Goal: Task Accomplishment & Management: Complete application form

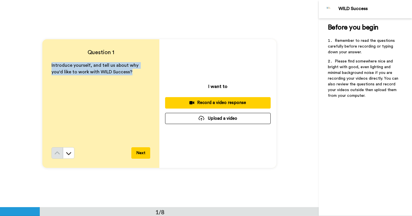
drag, startPoint x: 120, startPoint y: 72, endPoint x: 61, endPoint y: 61, distance: 59.3
click at [61, 61] on div "Question 1 Introduce yourself, and tell us about why you'd like to work with WI…" at bounding box center [100, 103] width 117 height 128
copy span "Introduce yourself, and tell us about why you'd like to work with WILD Success?"
click at [208, 101] on div "Record a video response" at bounding box center [218, 103] width 96 height 6
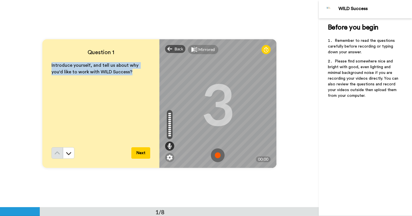
click at [218, 155] on img at bounding box center [218, 155] width 14 height 14
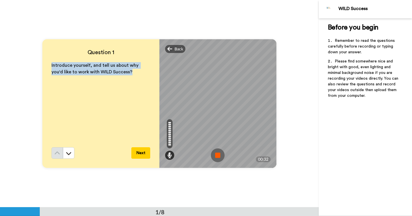
click at [218, 155] on img at bounding box center [218, 155] width 14 height 14
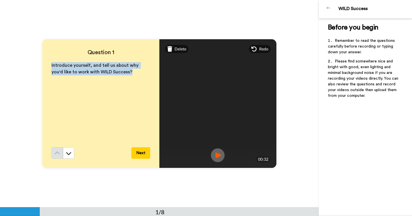
click at [218, 152] on img at bounding box center [218, 155] width 14 height 14
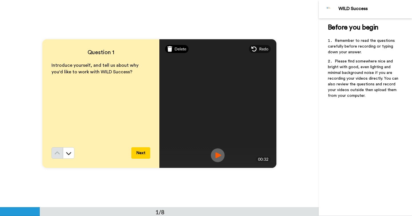
click at [180, 50] on span "Delete" at bounding box center [180, 49] width 12 height 6
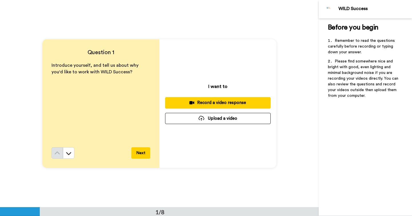
click at [228, 102] on div "Record a video response" at bounding box center [218, 103] width 96 height 6
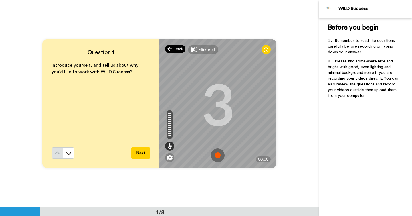
click at [171, 49] on icon at bounding box center [169, 49] width 5 height 6
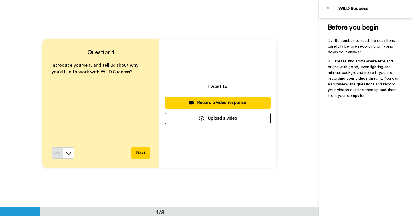
click at [136, 152] on button "Next" at bounding box center [140, 152] width 19 height 11
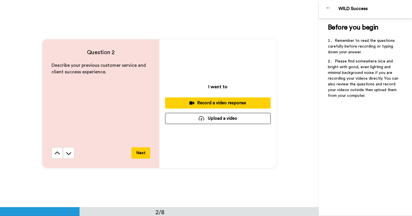
scroll to position [207, 0]
click at [58, 154] on icon at bounding box center [57, 153] width 6 height 6
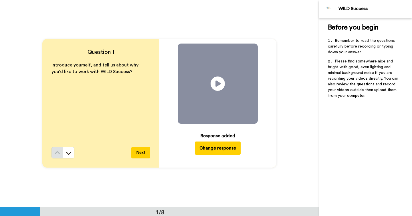
scroll to position [0, 0]
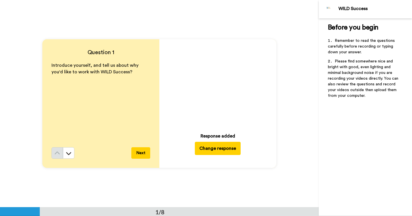
click at [218, 82] on icon "Play/Pause" at bounding box center [217, 83] width 15 height 27
click at [250, 114] on img at bounding box center [250, 116] width 6 height 6
click at [220, 146] on button "Change response" at bounding box center [218, 148] width 46 height 13
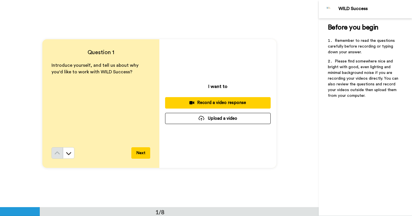
click at [203, 104] on div "Record a video response" at bounding box center [218, 103] width 96 height 6
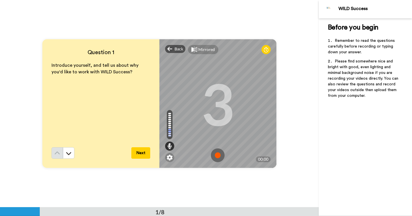
click at [217, 154] on img at bounding box center [218, 155] width 14 height 14
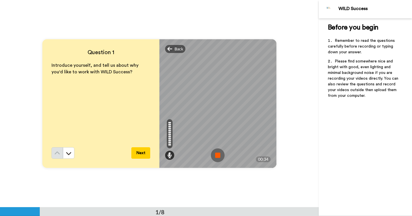
click at [217, 153] on img at bounding box center [218, 155] width 14 height 14
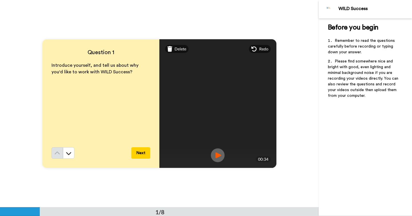
click at [217, 153] on img at bounding box center [218, 155] width 14 height 14
click at [173, 49] on div "Delete" at bounding box center [177, 49] width 24 height 8
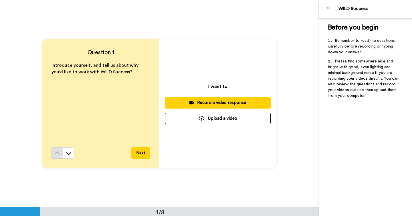
click at [220, 102] on div "Record a video response" at bounding box center [218, 103] width 96 height 6
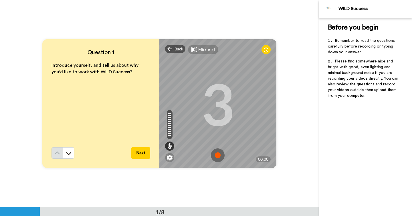
click at [217, 152] on img at bounding box center [218, 155] width 14 height 14
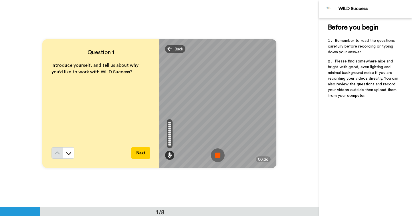
click at [217, 152] on img at bounding box center [218, 155] width 14 height 14
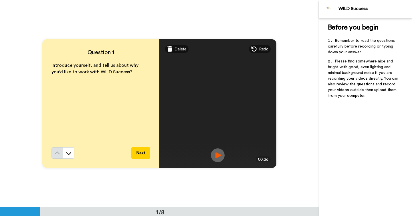
click at [217, 152] on img at bounding box center [218, 155] width 14 height 14
click at [144, 152] on button "Next" at bounding box center [140, 152] width 19 height 11
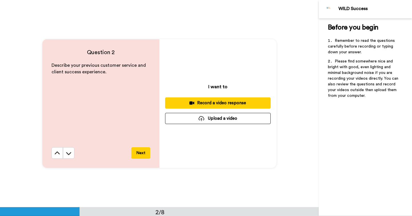
scroll to position [207, 0]
click at [60, 156] on button at bounding box center [56, 152] width 11 height 11
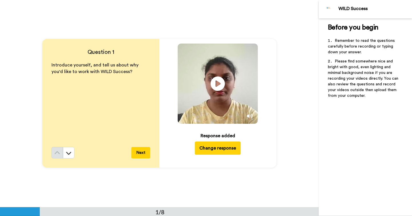
scroll to position [0, 0]
click at [218, 86] on icon at bounding box center [217, 83] width 15 height 15
click at [142, 155] on button "Next" at bounding box center [140, 152] width 19 height 11
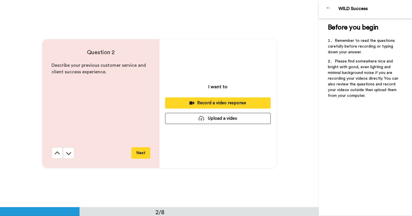
scroll to position [207, 0]
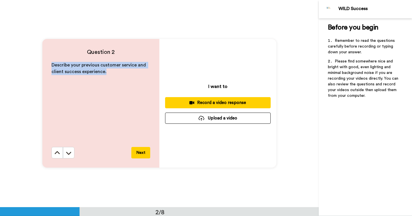
drag, startPoint x: 106, startPoint y: 71, endPoint x: 51, endPoint y: 66, distance: 55.2
click at [51, 65] on p "Describe your previous customer service and client success experience." at bounding box center [100, 68] width 99 height 13
copy span "Describe your previous customer service and client success experience."
click at [57, 150] on icon at bounding box center [57, 153] width 6 height 6
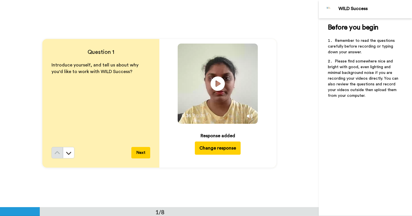
scroll to position [0, 0]
click at [218, 81] on icon at bounding box center [217, 83] width 15 height 15
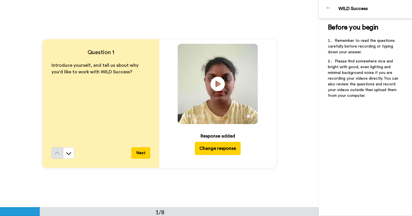
click at [139, 154] on button "Next" at bounding box center [140, 152] width 19 height 11
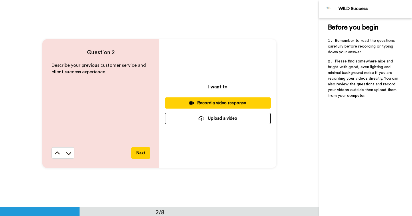
scroll to position [207, 0]
click at [55, 153] on icon at bounding box center [57, 152] width 5 height 3
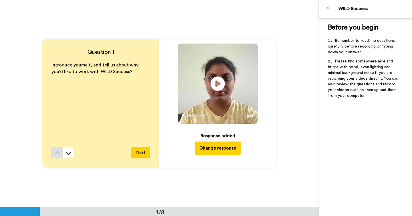
scroll to position [0, 0]
click at [71, 153] on button at bounding box center [68, 152] width 11 height 11
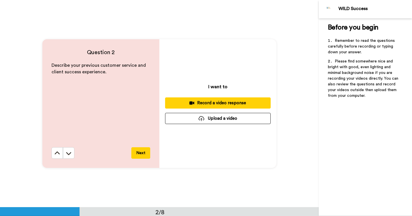
scroll to position [207, 0]
click at [210, 102] on div "Record a video response" at bounding box center [218, 103] width 96 height 6
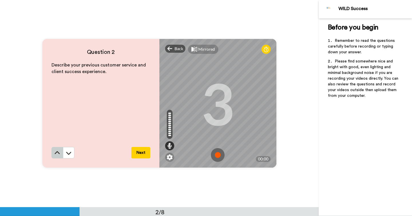
click at [58, 151] on icon at bounding box center [57, 153] width 6 height 6
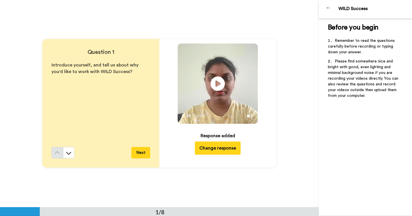
scroll to position [0, 0]
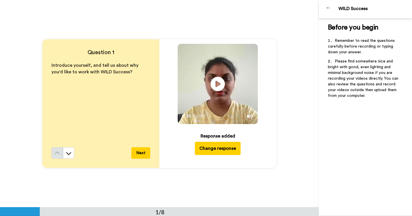
click at [140, 151] on button "Next" at bounding box center [140, 152] width 19 height 11
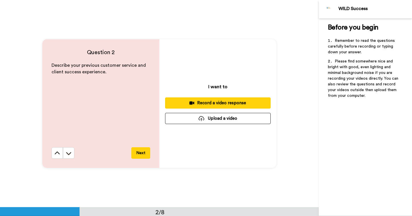
scroll to position [207, 0]
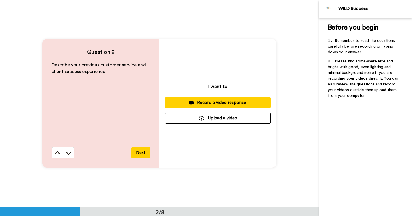
click at [212, 105] on div "Record a video response" at bounding box center [218, 103] width 96 height 6
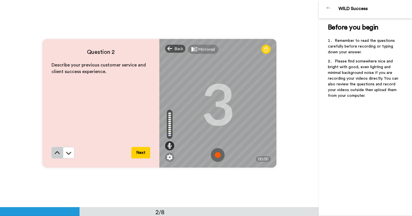
click at [54, 155] on button at bounding box center [56, 152] width 11 height 11
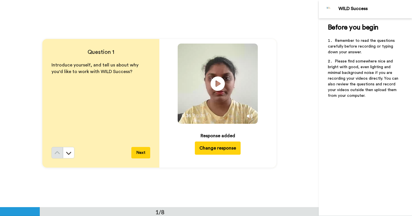
scroll to position [0, 0]
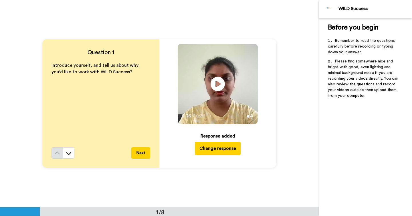
click at [142, 152] on button "Next" at bounding box center [140, 152] width 19 height 11
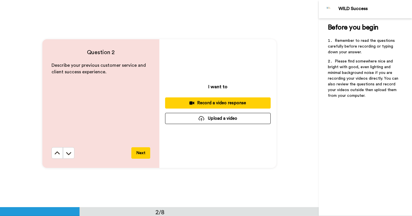
scroll to position [207, 0]
click at [213, 102] on div "Record a video response" at bounding box center [218, 103] width 96 height 6
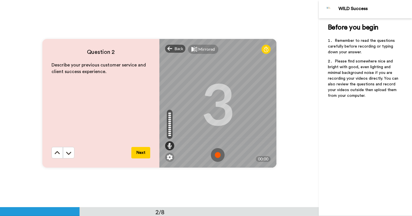
click at [220, 155] on img at bounding box center [218, 155] width 14 height 14
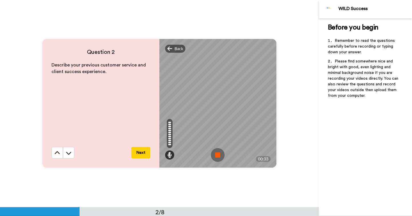
click at [220, 155] on img at bounding box center [218, 155] width 14 height 14
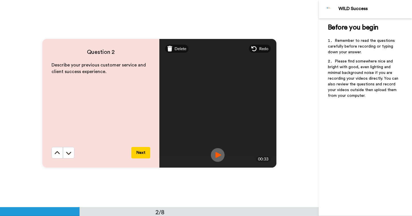
click at [220, 155] on img at bounding box center [218, 155] width 14 height 14
click at [175, 51] on span "Delete" at bounding box center [180, 49] width 12 height 6
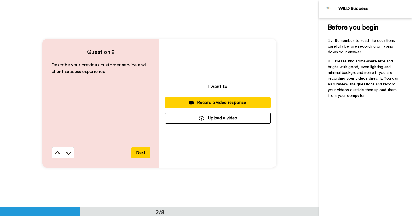
click at [194, 100] on icon at bounding box center [191, 102] width 5 height 4
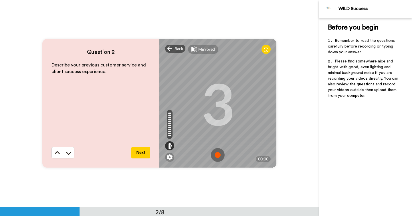
click at [218, 155] on img at bounding box center [218, 155] width 14 height 14
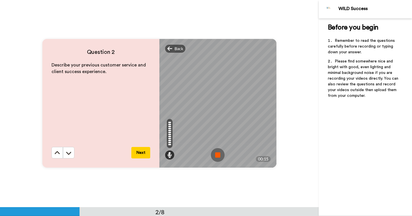
click at [218, 155] on img at bounding box center [218, 155] width 14 height 14
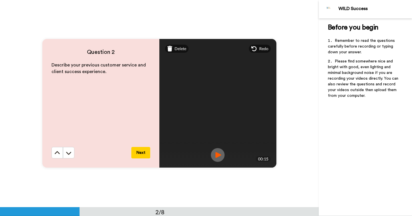
click at [214, 154] on img at bounding box center [218, 155] width 14 height 14
click at [181, 51] on span "Delete" at bounding box center [180, 49] width 12 height 6
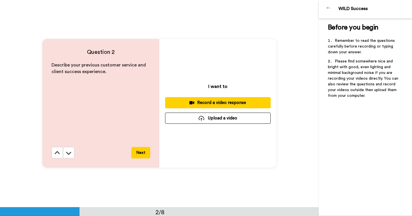
click at [228, 102] on div "Record a video response" at bounding box center [218, 103] width 96 height 6
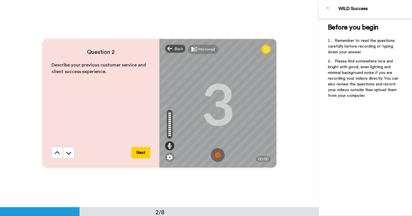
click at [217, 154] on img at bounding box center [218, 155] width 14 height 14
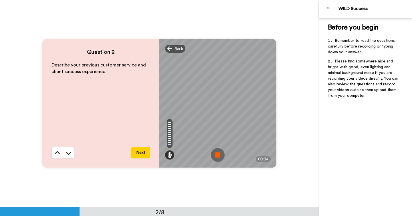
click at [217, 154] on img at bounding box center [218, 155] width 14 height 14
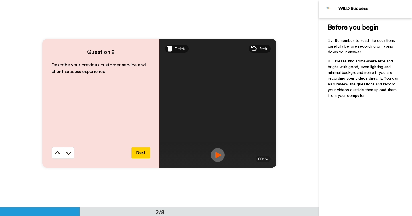
click at [217, 154] on img at bounding box center [218, 155] width 14 height 14
click at [139, 152] on button "Next" at bounding box center [140, 152] width 19 height 11
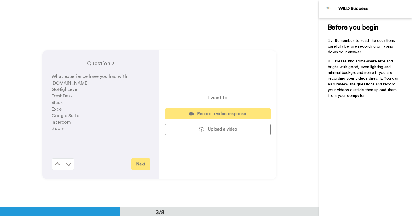
scroll to position [414, 0]
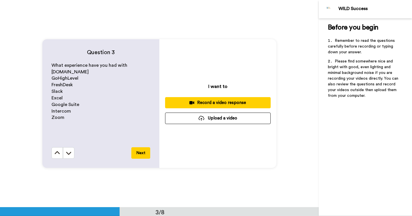
click at [227, 104] on div "Record a video response" at bounding box center [218, 103] width 96 height 6
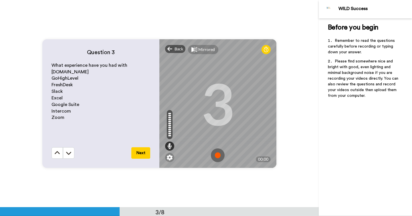
click at [218, 155] on img at bounding box center [218, 155] width 14 height 14
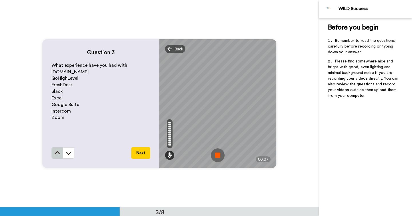
click at [57, 153] on icon at bounding box center [57, 153] width 6 height 6
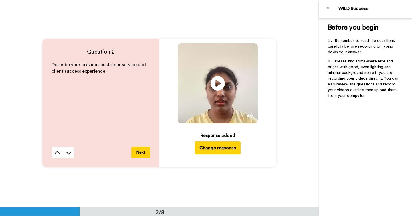
scroll to position [207, 0]
click at [220, 84] on icon "Play/Pause" at bounding box center [217, 83] width 15 height 27
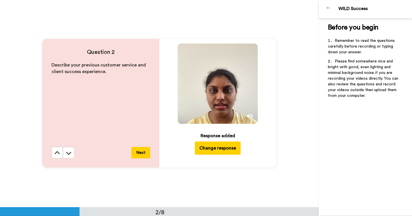
click at [142, 152] on button "Next" at bounding box center [140, 152] width 19 height 11
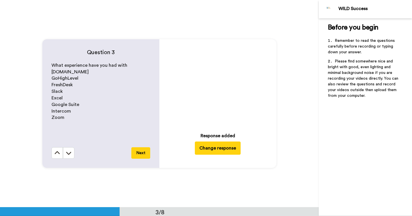
scroll to position [414, 0]
click at [216, 151] on button "Change response" at bounding box center [218, 147] width 46 height 13
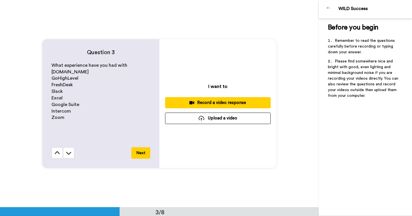
click at [220, 102] on div "Record a video response" at bounding box center [218, 103] width 96 height 6
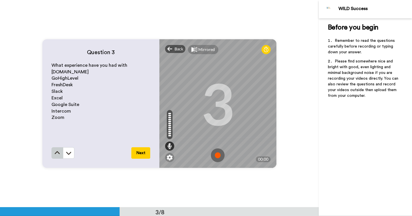
click at [53, 154] on button at bounding box center [56, 152] width 11 height 11
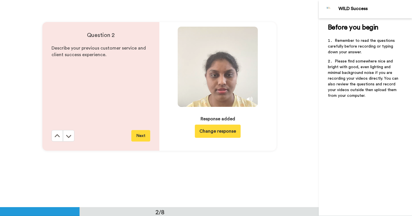
scroll to position [207, 0]
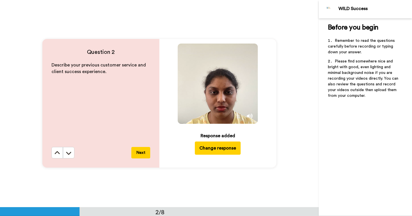
click at [218, 95] on icon "Play/Pause" at bounding box center [217, 83] width 15 height 27
click at [143, 156] on button "Next" at bounding box center [140, 152] width 19 height 11
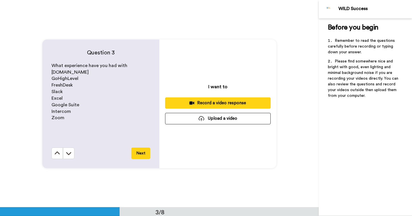
scroll to position [414, 0]
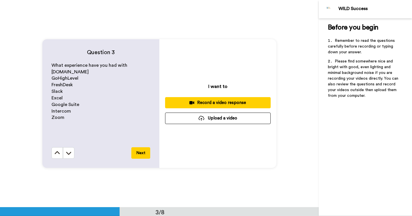
click at [190, 104] on icon at bounding box center [191, 102] width 5 height 4
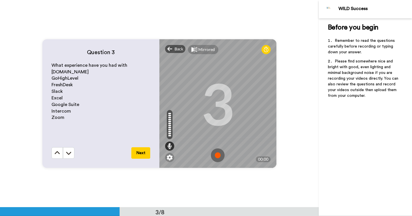
click at [217, 155] on img at bounding box center [218, 155] width 14 height 14
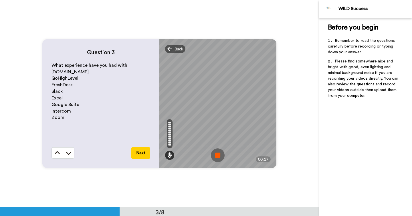
click at [217, 155] on img at bounding box center [218, 155] width 14 height 14
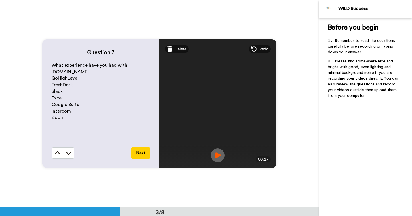
click at [217, 155] on img at bounding box center [218, 155] width 14 height 14
click at [176, 51] on span "Delete" at bounding box center [180, 49] width 12 height 6
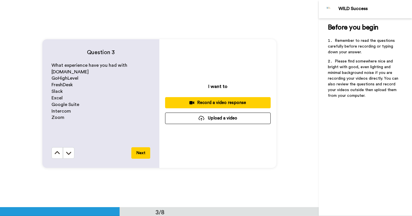
click at [199, 100] on div "Record a video response" at bounding box center [218, 103] width 96 height 6
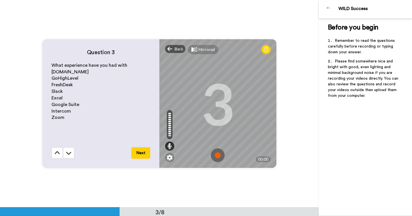
click at [217, 154] on img at bounding box center [218, 155] width 14 height 14
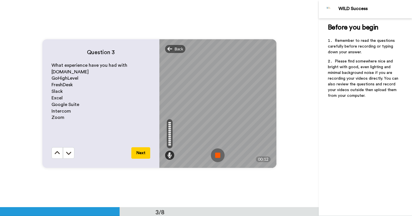
click at [216, 154] on img at bounding box center [218, 155] width 14 height 14
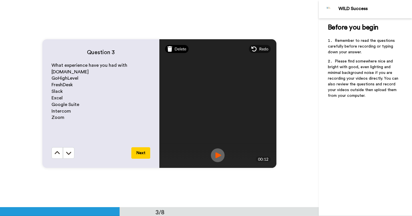
click at [180, 52] on div "Delete" at bounding box center [177, 49] width 24 height 8
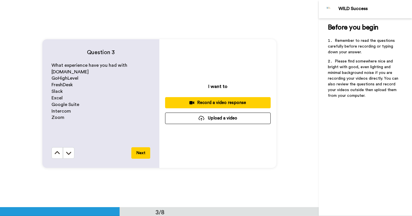
click at [213, 102] on div "Record a video response" at bounding box center [218, 103] width 96 height 6
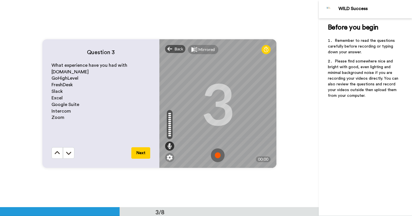
click at [218, 154] on img at bounding box center [218, 155] width 14 height 14
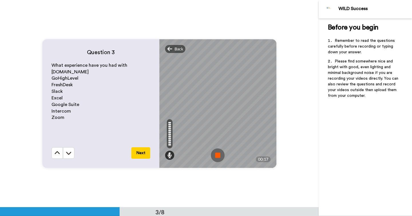
click at [218, 154] on img at bounding box center [218, 155] width 14 height 14
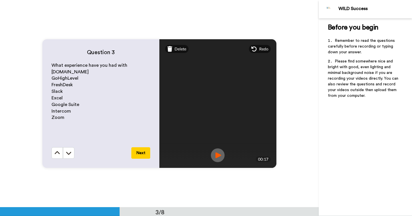
click at [218, 154] on img at bounding box center [218, 155] width 14 height 14
click at [181, 51] on span "Delete" at bounding box center [180, 49] width 12 height 6
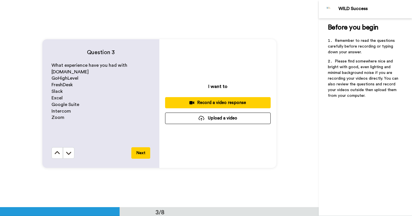
click at [204, 102] on div "Record a video response" at bounding box center [218, 103] width 96 height 6
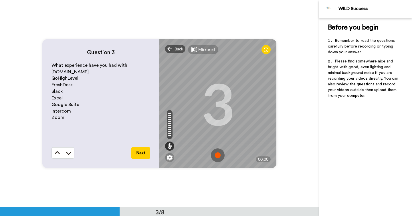
click at [218, 154] on img at bounding box center [218, 155] width 14 height 14
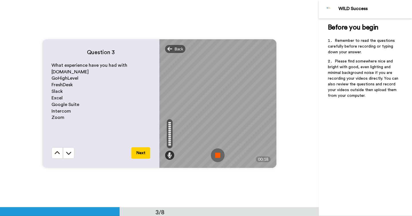
click at [218, 154] on img at bounding box center [218, 155] width 14 height 14
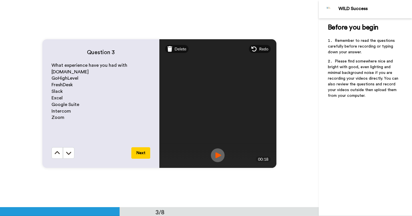
click at [218, 154] on img at bounding box center [218, 155] width 14 height 14
click at [144, 152] on button "Next" at bounding box center [140, 152] width 19 height 11
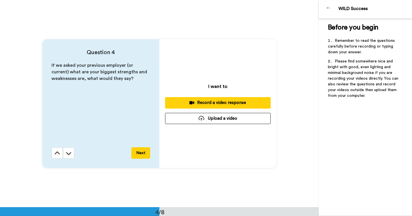
scroll to position [621, 0]
click at [142, 152] on button "Next" at bounding box center [140, 152] width 19 height 11
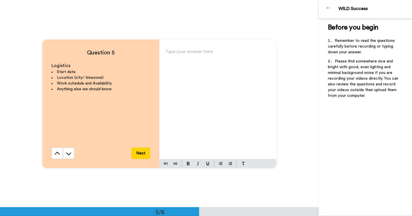
scroll to position [828, 0]
click at [143, 153] on button "Next" at bounding box center [140, 152] width 19 height 11
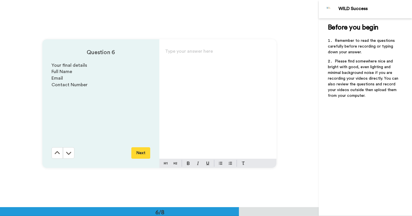
scroll to position [1034, 0]
click at [138, 153] on button "Next" at bounding box center [140, 152] width 19 height 11
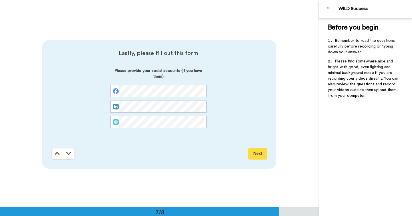
scroll to position [1241, 0]
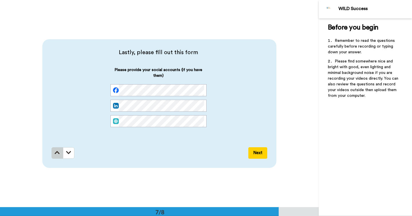
click at [56, 153] on icon at bounding box center [57, 153] width 5 height 6
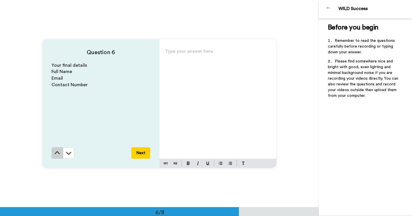
click at [56, 153] on icon at bounding box center [57, 153] width 6 height 6
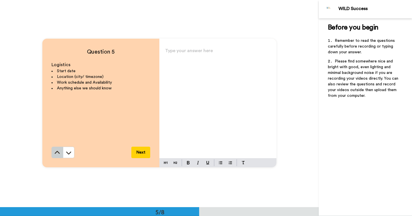
scroll to position [828, 0]
click at [58, 155] on icon at bounding box center [57, 153] width 6 height 6
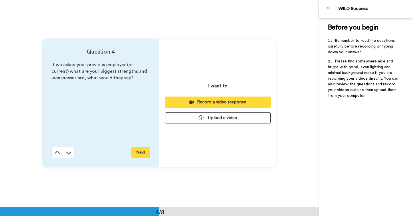
scroll to position [621, 0]
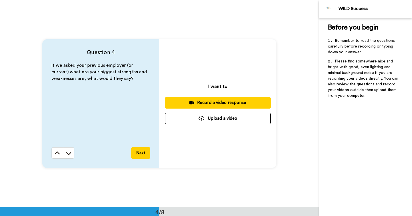
click at [105, 105] on div "If we asked your previous employer (or current) what are your biggest strengths…" at bounding box center [100, 104] width 99 height 85
click at [103, 106] on div "If we asked your previous employer (or current) what are your biggest strengths…" at bounding box center [100, 104] width 99 height 85
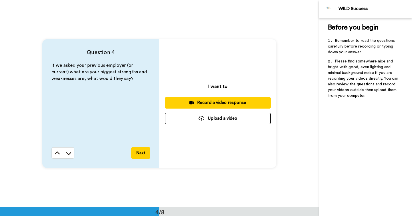
click at [103, 105] on div "If we asked your previous employer (or current) what are your biggest strengths…" at bounding box center [100, 104] width 99 height 85
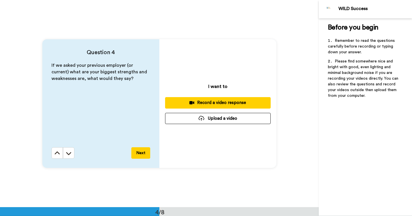
click at [103, 105] on div "If we asked your previous employer (or current) what are your biggest strengths…" at bounding box center [100, 104] width 99 height 85
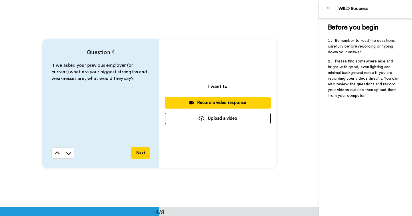
click at [103, 105] on div "If we asked your previous employer (or current) what are your biggest strengths…" at bounding box center [100, 104] width 99 height 85
click at [206, 103] on div "Record a video response" at bounding box center [218, 103] width 96 height 6
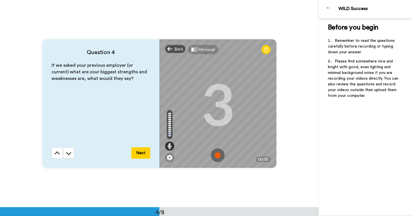
click at [218, 156] on img at bounding box center [218, 155] width 14 height 14
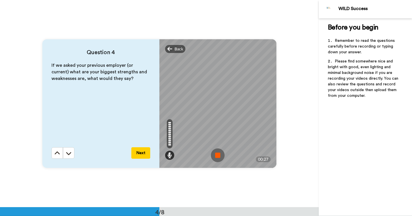
click at [218, 156] on img at bounding box center [218, 155] width 14 height 14
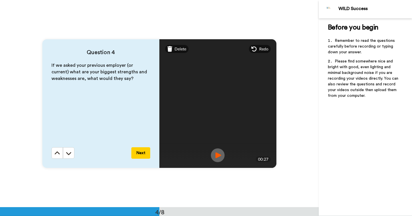
click at [218, 156] on img at bounding box center [218, 155] width 14 height 14
click at [144, 155] on button "Next" at bounding box center [140, 152] width 19 height 11
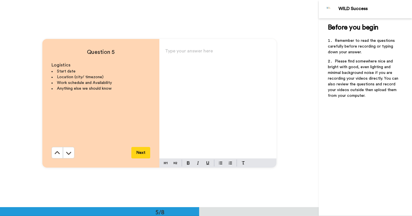
scroll to position [828, 0]
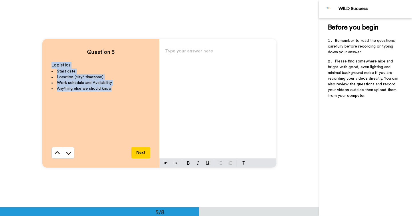
drag, startPoint x: 112, startPoint y: 89, endPoint x: 50, endPoint y: 65, distance: 66.3
click at [49, 65] on div "Question 5 Logistics Start date Location (city/ timezone) Work schedule and Ava…" at bounding box center [100, 103] width 117 height 128
copy div "Logistics Start date Location (city/ timezone) Work schedule and Availability A…"
click at [186, 55] on p "Type your answer here ﻿" at bounding box center [218, 53] width 106 height 8
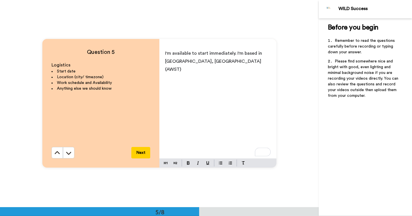
click at [236, 62] on p "I'm available to start immediately. I'm based in Balga, Western Australia(AWST)" at bounding box center [218, 61] width 106 height 24
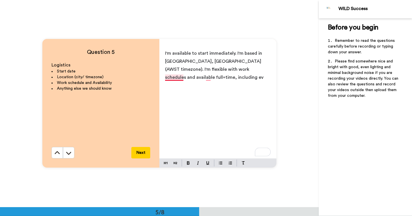
click at [180, 78] on span "I'm available to start immediately. I'm based in Balga, Western Australia(AWST …" at bounding box center [214, 65] width 98 height 29
click at [205, 79] on p "I'm available to start immediately. I'm based in Balga, Western Australia(AWST …" at bounding box center [218, 65] width 106 height 32
click at [263, 77] on span "I'm available to start immediately. I'm based in Balga, Western Australia(AWST …" at bounding box center [214, 69] width 98 height 37
click at [188, 85] on p "I'm available to start immediately. I'm based in Balga, Western Australia(AWST …" at bounding box center [218, 69] width 106 height 40
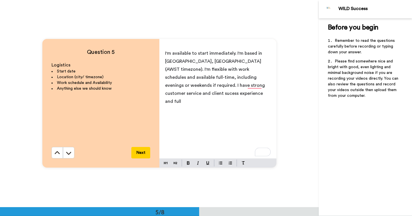
click at [263, 87] on p "I'm available to start immediately. I'm based in Balga, Western Australia(AWST …" at bounding box center [218, 77] width 106 height 56
click at [267, 86] on p "I'm available to start immediately. I'm based in Balga, Western Australia(AWST …" at bounding box center [218, 73] width 106 height 48
click at [212, 93] on span "I'm available to start immediately. I'm based in Balga, Western Australia(AWST …" at bounding box center [217, 77] width 104 height 53
click at [240, 94] on p "I'm available to start immediately. I'm based in Balga, Western Australia(AWST …" at bounding box center [218, 77] width 106 height 56
click at [217, 54] on span "I'm available to start immediately. I'm based in Balga, Western Australia(AWST …" at bounding box center [217, 81] width 104 height 61
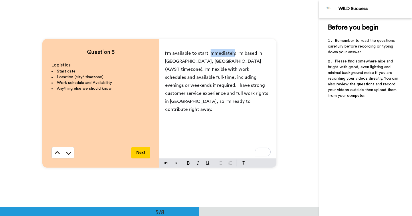
drag, startPoint x: 232, startPoint y: 54, endPoint x: 208, endPoint y: 54, distance: 24.0
click at [208, 54] on span "I'm available to start immediately. I'm based in Balga, Western Australia(AWST …" at bounding box center [217, 81] width 104 height 61
click at [189, 164] on img at bounding box center [188, 162] width 3 height 3
click at [232, 124] on div "I'm available to start i mmediately . I'm based in Balga, Western Australia(AWS…" at bounding box center [217, 102] width 117 height 111
click at [232, 54] on span "mmediately" at bounding box center [222, 53] width 25 height 5
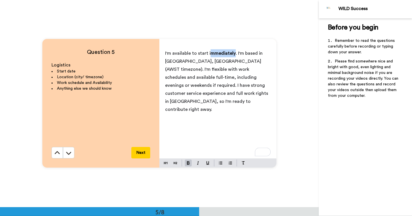
drag, startPoint x: 232, startPoint y: 54, endPoint x: 208, endPoint y: 55, distance: 24.0
click at [208, 55] on p "I'm available to start i mmediately . I'm based in Balga, Western Australia(AWS…" at bounding box center [218, 81] width 106 height 64
click at [188, 163] on img at bounding box center [188, 162] width 3 height 3
click at [216, 134] on div "I'm available to start immediately. I'm based in Balga, Western Australia(AWST …" at bounding box center [217, 102] width 117 height 111
click at [144, 154] on button "Next" at bounding box center [140, 152] width 19 height 11
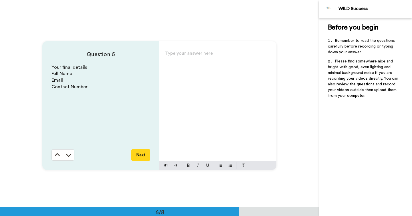
scroll to position [1034, 0]
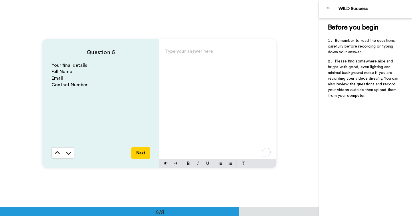
click at [172, 53] on p "Type your answer here ﻿" at bounding box center [218, 53] width 106 height 8
drag, startPoint x: 86, startPoint y: 84, endPoint x: 51, endPoint y: 66, distance: 39.4
click at [51, 66] on div "Your final details Full Name Email Contact Number" at bounding box center [100, 104] width 99 height 85
copy div "Your final details Full Name Email Contact Number"
click at [172, 52] on p "Type your answer here ﻿" at bounding box center [218, 53] width 106 height 8
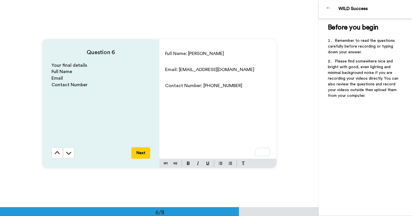
click at [170, 78] on p "﻿" at bounding box center [218, 77] width 106 height 8
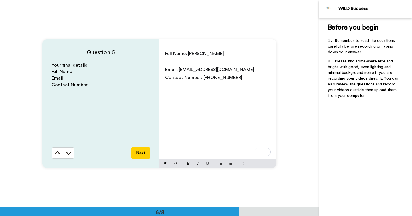
click at [178, 61] on p "﻿" at bounding box center [218, 61] width 106 height 8
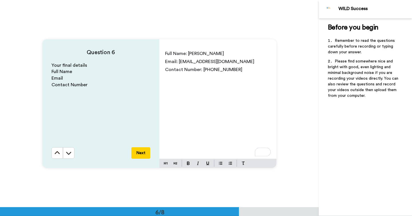
click at [140, 156] on button "Next" at bounding box center [140, 152] width 19 height 11
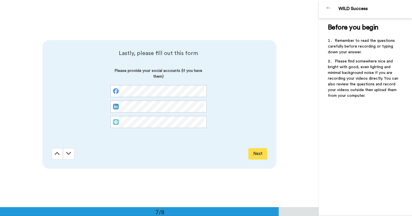
scroll to position [1241, 0]
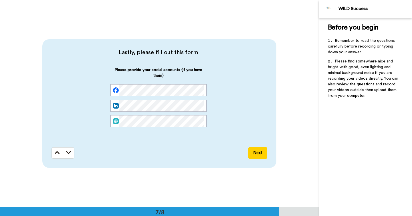
click at [259, 154] on button "Next" at bounding box center [257, 152] width 19 height 11
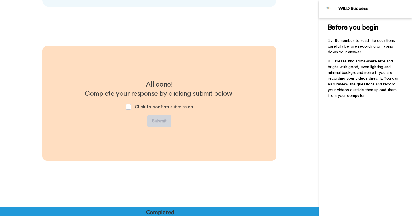
scroll to position [1402, 0]
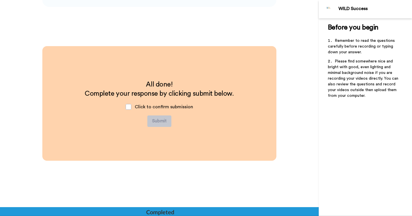
click at [132, 108] on div "Click to confirm submission" at bounding box center [159, 106] width 77 height 17
click at [130, 106] on span at bounding box center [129, 107] width 6 height 6
click at [159, 122] on button "Submit" at bounding box center [159, 120] width 24 height 11
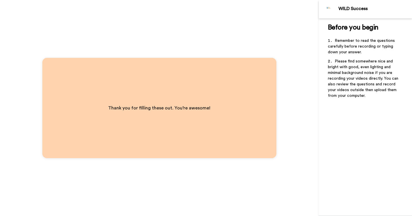
click at [150, 110] on span "Thank you for filling these out. You’re awesome!" at bounding box center [159, 108] width 102 height 5
click at [231, 106] on div "Thank you for filling these out. You’re awesome!" at bounding box center [159, 108] width 234 height 100
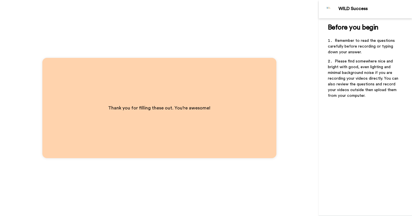
click at [367, 97] on li "Please find somewhere nice and bright with good, even lighting and minimal back…" at bounding box center [365, 79] width 75 height 43
